Goal: Transaction & Acquisition: Purchase product/service

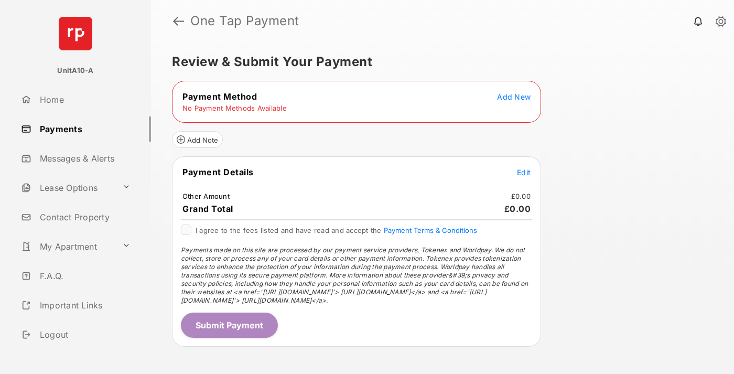
click at [514, 96] on span "Add New" at bounding box center [514, 96] width 34 height 9
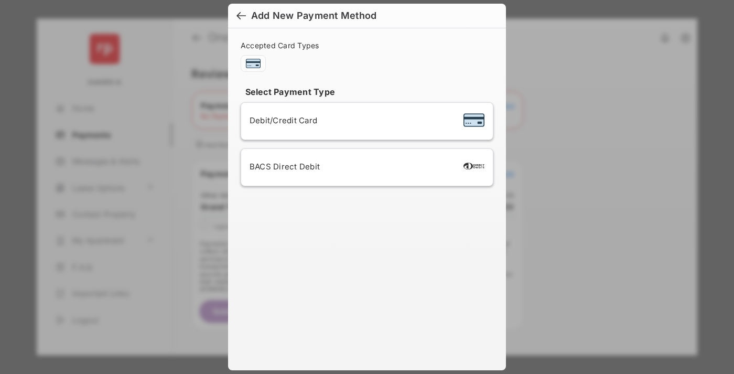
click at [280, 120] on span "Debit/Credit Card" at bounding box center [283, 120] width 68 height 10
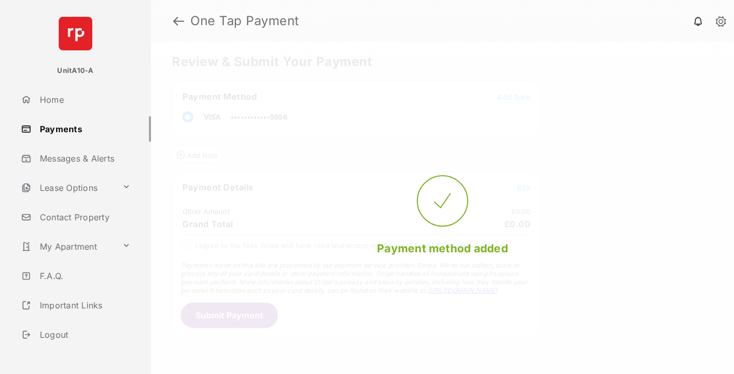
click at [524, 187] on span "Edit" at bounding box center [524, 187] width 14 height 9
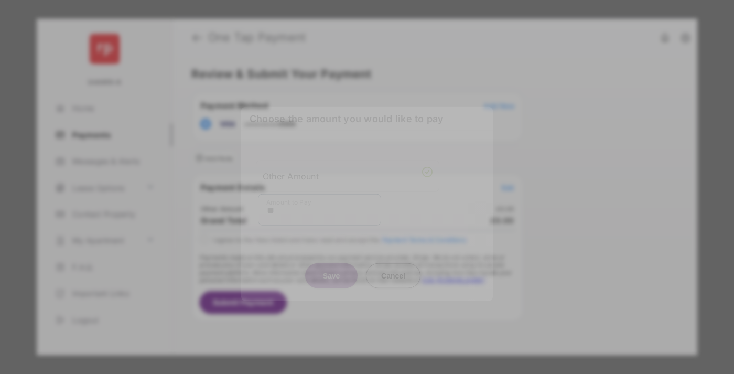
type input "**"
click at [331, 269] on button "Save" at bounding box center [331, 275] width 52 height 25
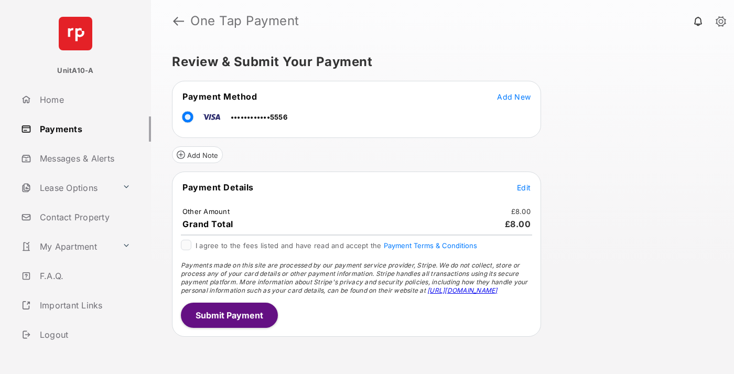
click at [228, 314] on button "Submit Payment" at bounding box center [229, 314] width 97 height 25
